Goal: Task Accomplishment & Management: Complete application form

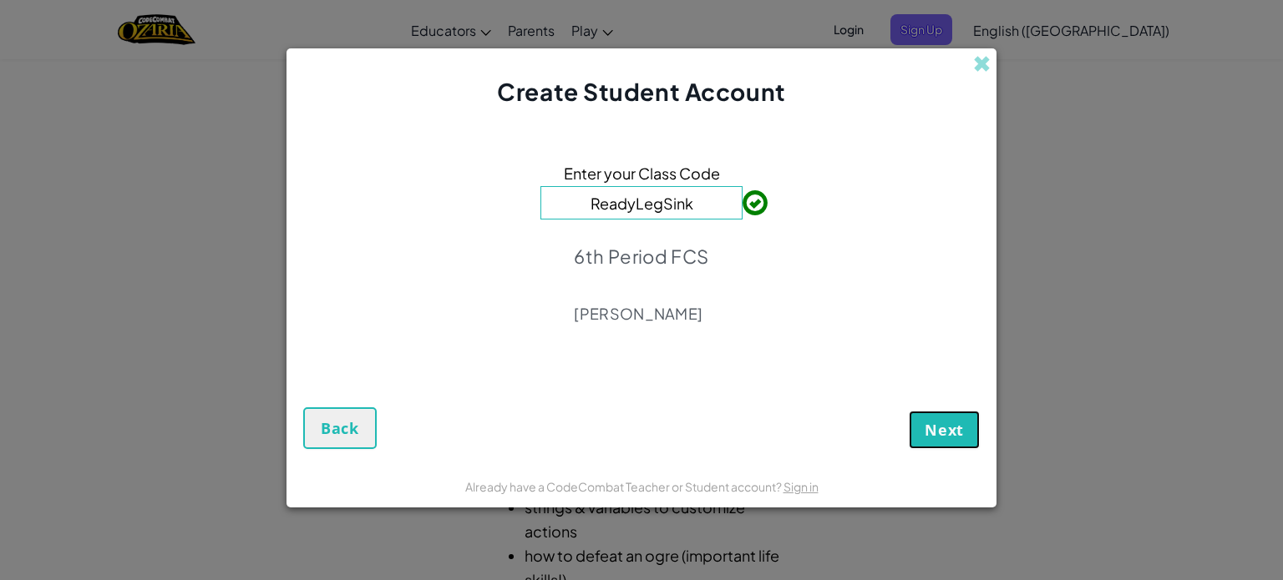
click at [949, 423] on span "Next" at bounding box center [943, 430] width 39 height 20
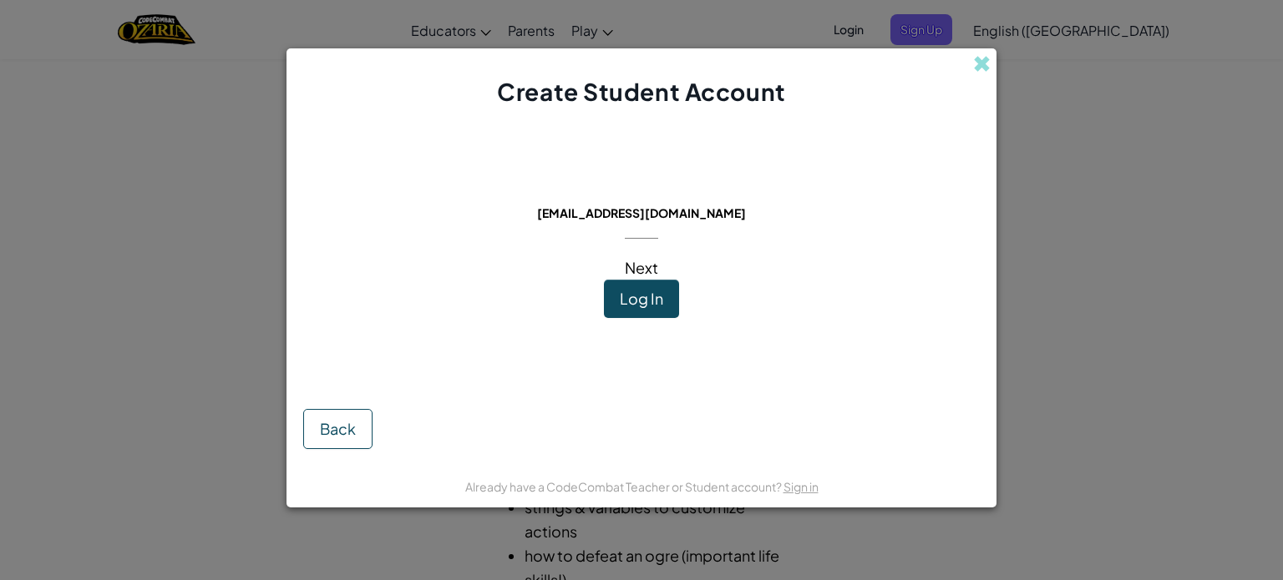
click at [1161, 139] on div "Create Student Account This email is already in use: [EMAIL_ADDRESS][DOMAIN_NAM…" at bounding box center [641, 290] width 1283 height 580
click at [641, 289] on button "Log In" at bounding box center [641, 299] width 75 height 38
